Goal: Obtain resource: Download file/media

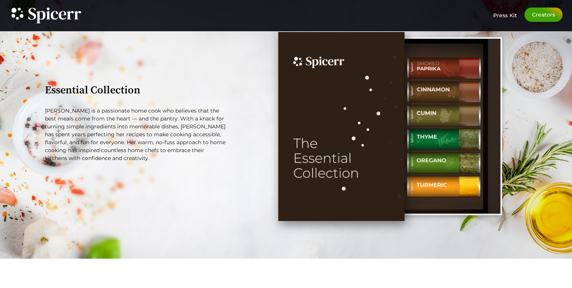
scroll to position [963, 0]
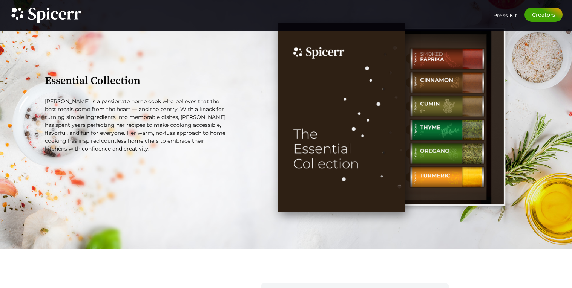
click at [259, 169] on div "Tabs. Open items with Enter or Space, close with Escape and navigate using the …" at bounding box center [388, 117] width 285 height 197
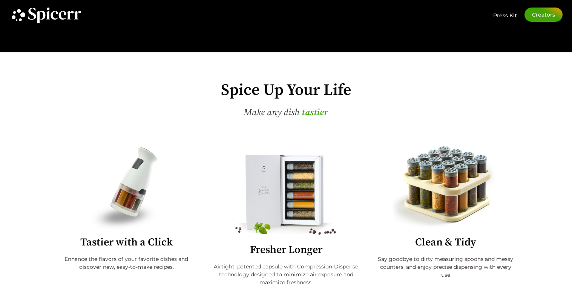
scroll to position [170, 0]
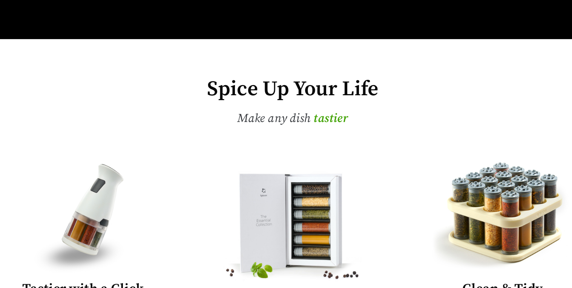
click at [302, 109] on span "e a s i e r" at bounding box center [314, 112] width 24 height 15
click at [307, 109] on span "e a s i e r" at bounding box center [314, 112] width 24 height 15
click at [228, 110] on h3 "Make any dish t a s t i e r D e l i c i o u s f r e s h e r e a s i e r" at bounding box center [286, 112] width 490 height 15
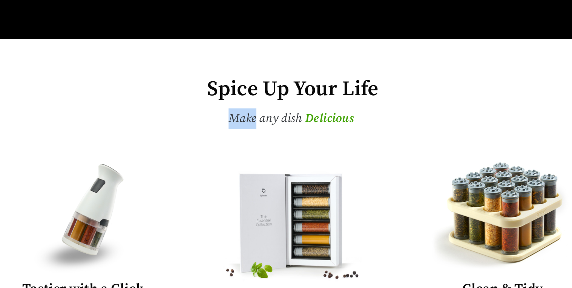
click at [246, 116] on span "Make any dish" at bounding box center [265, 112] width 56 height 11
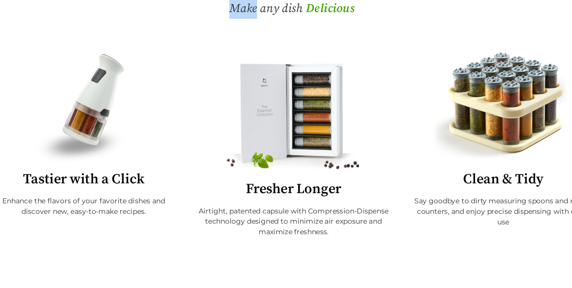
click at [288, 161] on img at bounding box center [286, 157] width 124 height 85
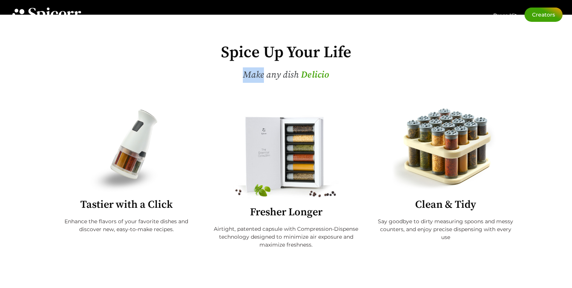
scroll to position [0, 0]
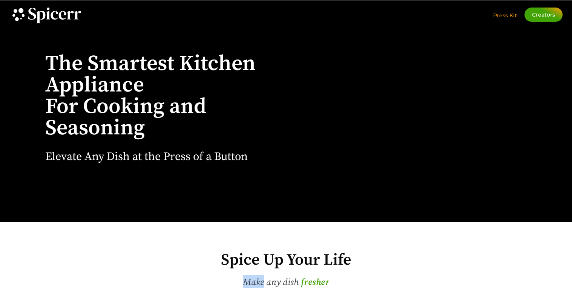
click at [508, 16] on span "Press Kit" at bounding box center [505, 15] width 24 height 7
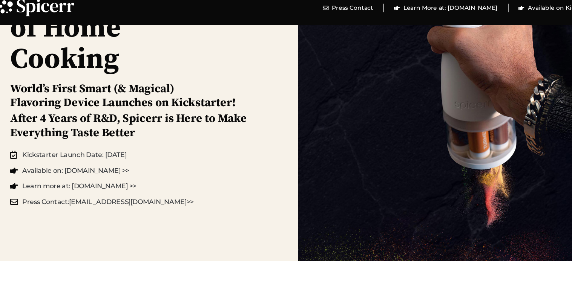
scroll to position [92, 0]
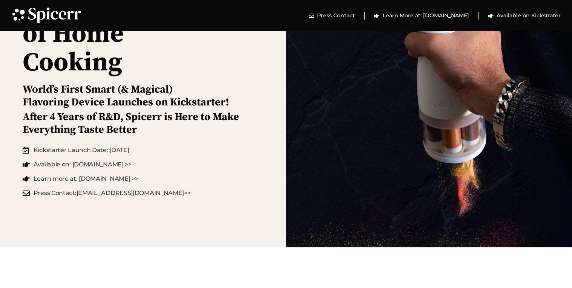
click at [191, 120] on h2 "After 4 Years of R&D, Spicerr is Here to Make Everything Taste Better" at bounding box center [136, 123] width 226 height 25
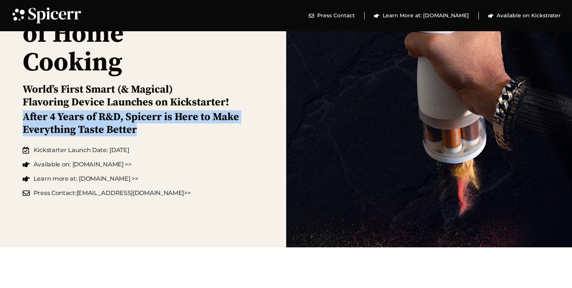
click at [191, 120] on h2 "After 4 Years of R&D, Spicerr is Here to Make Everything Taste Better" at bounding box center [136, 123] width 226 height 25
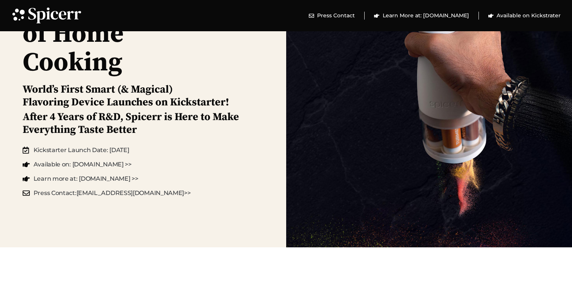
click at [191, 120] on h2 "After 4 Years of R&D, Spicerr is Here to Make Everything Taste Better" at bounding box center [136, 123] width 226 height 25
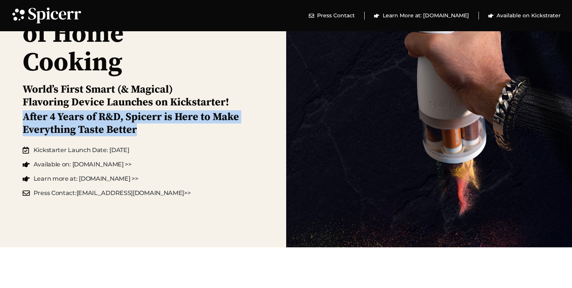
click at [191, 120] on h2 "After 4 Years of R&D, Spicerr is Here to Make Everything Taste Better" at bounding box center [136, 123] width 226 height 25
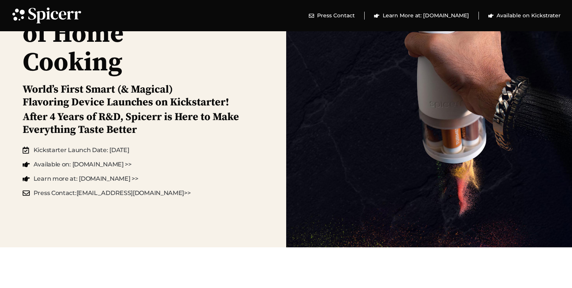
click at [191, 120] on h2 "After 4 Years of R&D, Spicerr is Here to Make Everything Taste Better" at bounding box center [136, 123] width 226 height 25
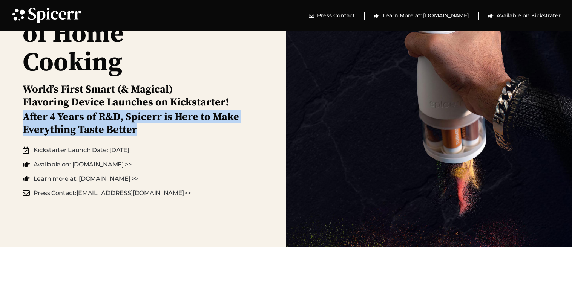
click at [191, 120] on h2 "After 4 Years of R&D, Spicerr is Here to Make Everything Taste Better" at bounding box center [136, 123] width 226 height 25
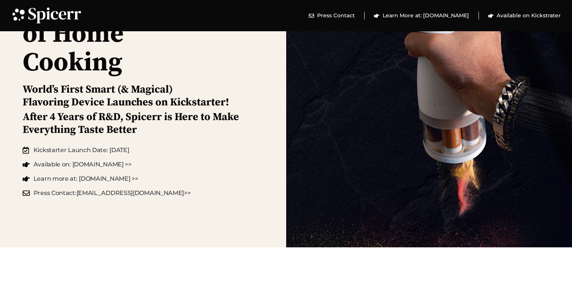
click at [191, 120] on h2 "After 4 Years of R&D, Spicerr is Here to Make Everything Taste Better" at bounding box center [136, 123] width 226 height 25
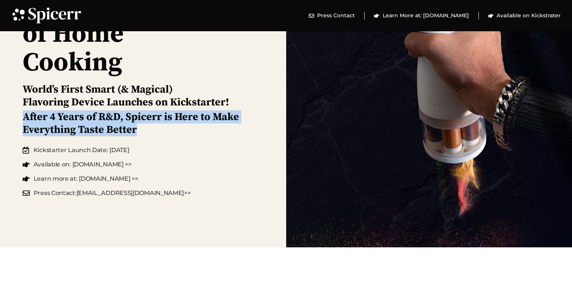
click at [191, 120] on h2 "After 4 Years of R&D, Spicerr is Here to Make Everything Taste Better" at bounding box center [136, 123] width 226 height 25
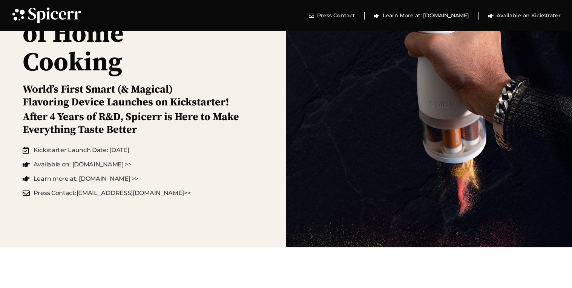
click at [191, 120] on h2 "After 4 Years of R&D, Spicerr is Here to Make Everything Taste Better" at bounding box center [136, 123] width 226 height 25
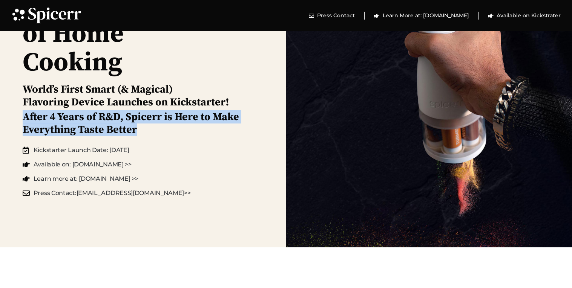
click at [191, 120] on h2 "After 4 Years of R&D, Spicerr is Here to Make Everything Taste Better" at bounding box center [136, 123] width 226 height 25
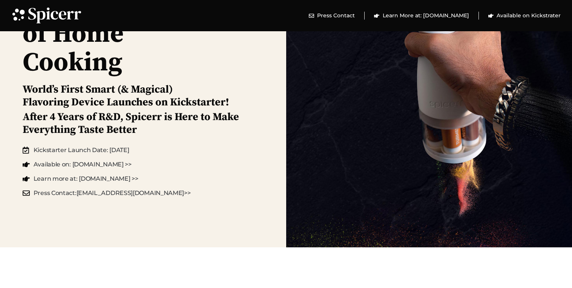
click at [191, 120] on h2 "After 4 Years of R&D, Spicerr is Here to Make Everything Taste Better" at bounding box center [136, 123] width 226 height 25
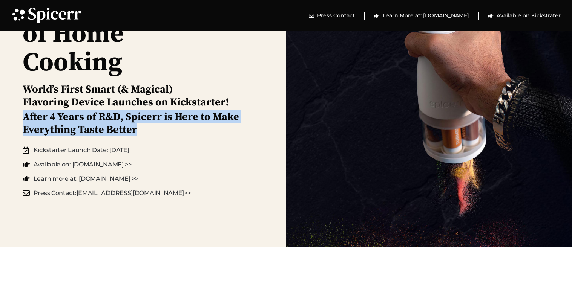
click at [191, 120] on h2 "After 4 Years of R&D, Spicerr is Here to Make Everything Taste Better" at bounding box center [136, 123] width 226 height 25
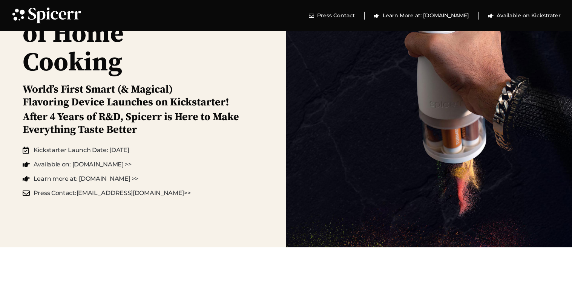
scroll to position [91, 0]
click at [191, 120] on h2 "After 4 Years of R&D, Spicerr is Here to Make Everything Taste Better" at bounding box center [136, 123] width 226 height 25
